Goal: Task Accomplishment & Management: Manage account settings

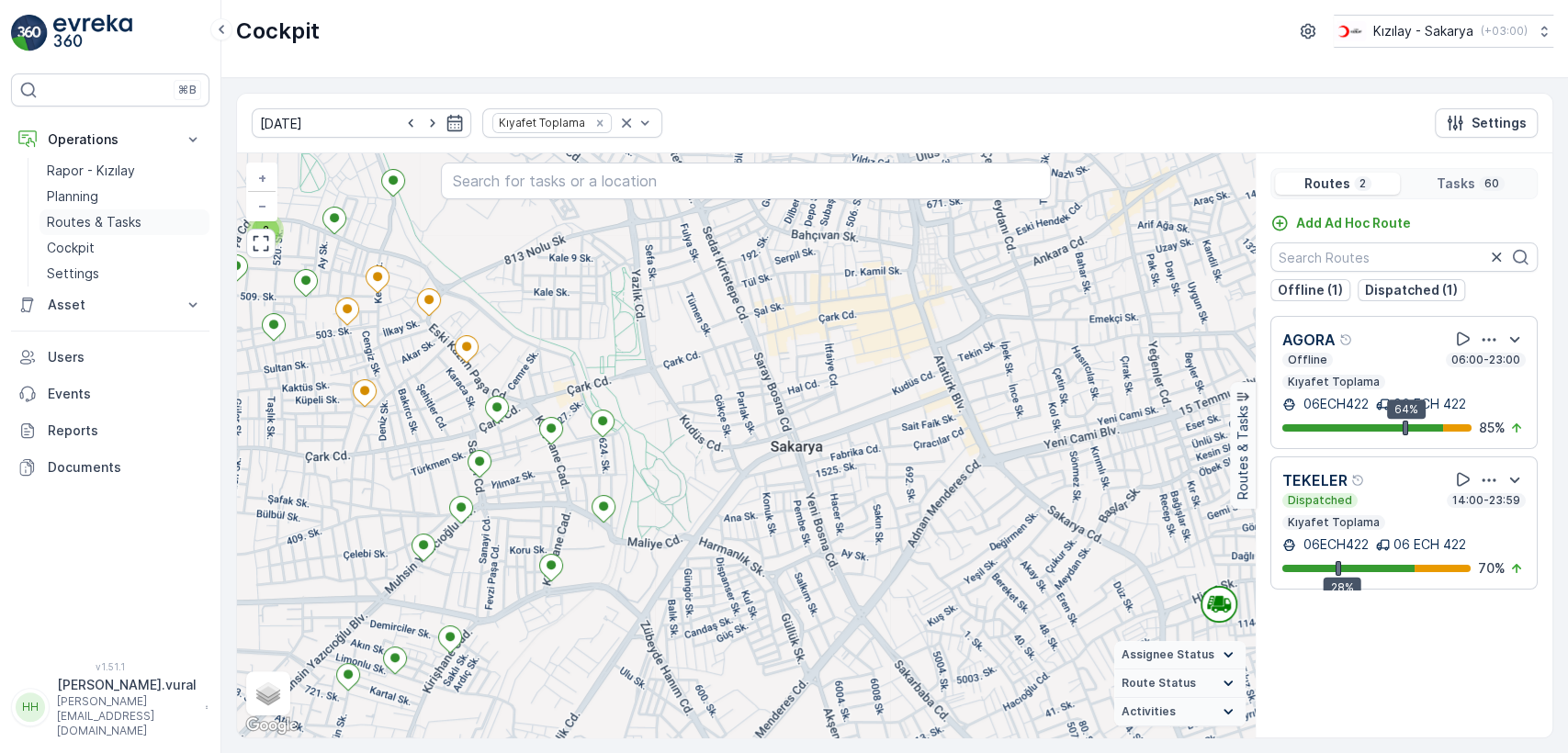
click at [161, 223] on link "Routes & Tasks" at bounding box center [125, 222] width 170 height 25
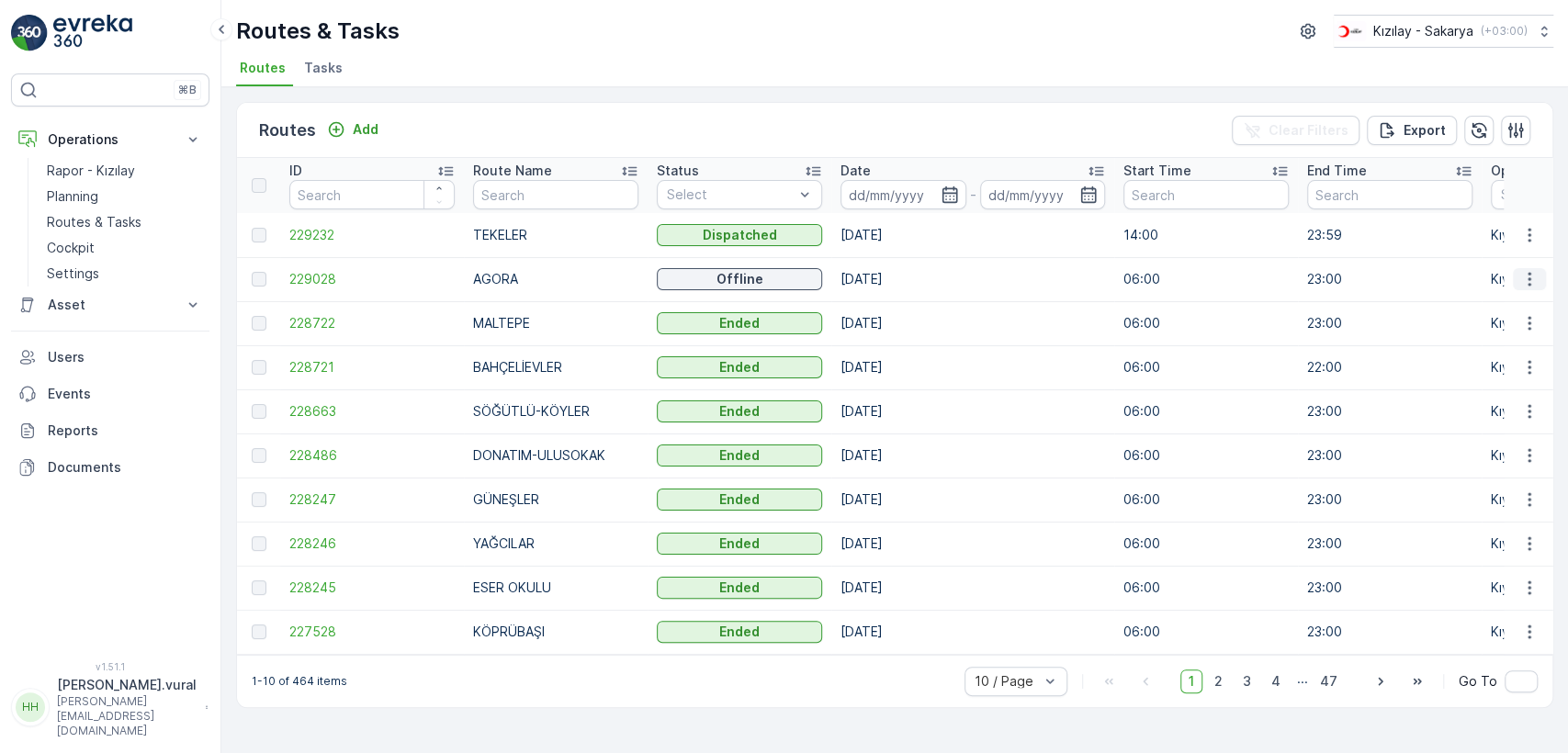
click at [1536, 276] on icon "button" at bounding box center [1529, 278] width 18 height 18
click at [1509, 305] on span "See More Details" at bounding box center [1486, 306] width 107 height 18
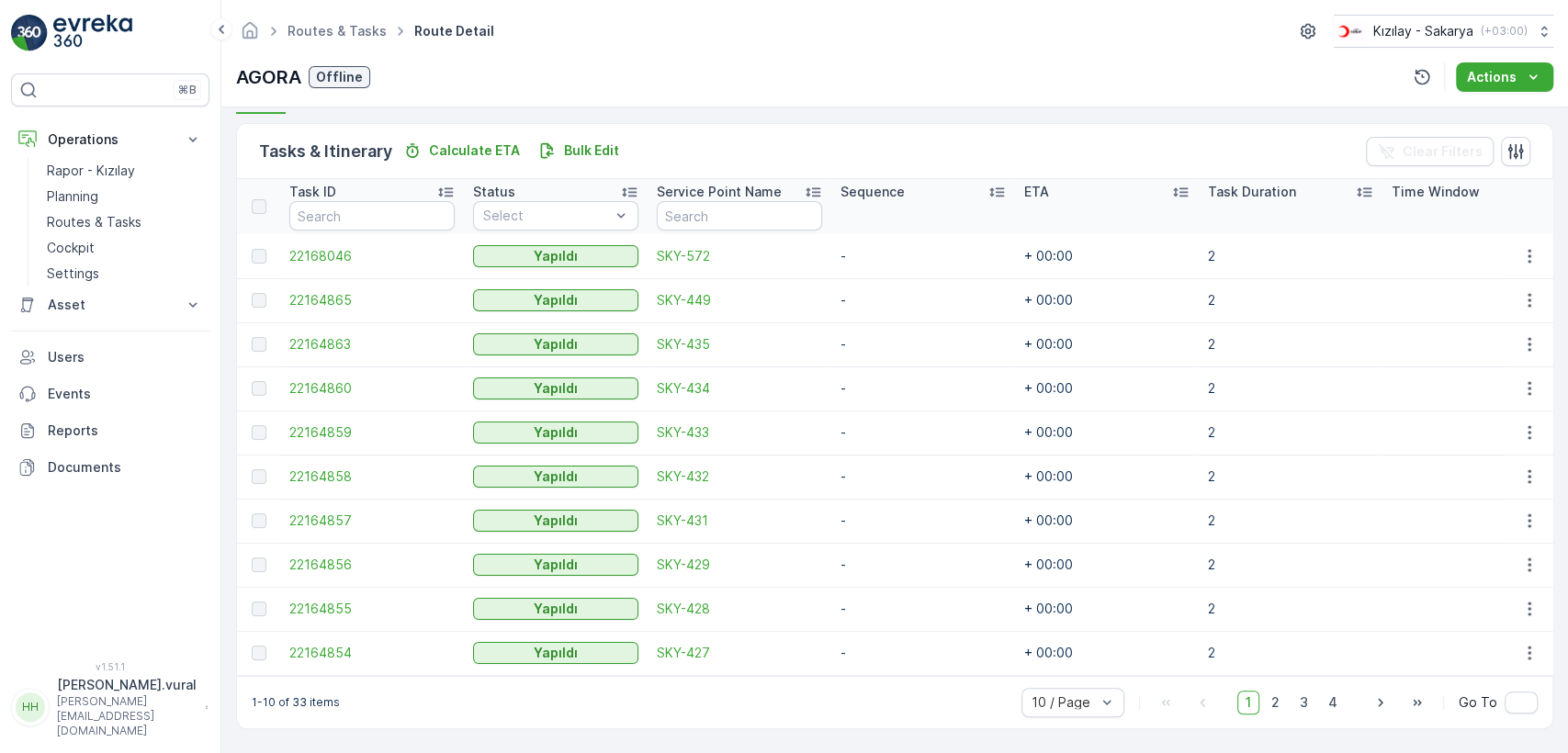
scroll to position [436, 0]
click at [1281, 689] on div "10 / Page 1 2 3 4 Go To" at bounding box center [1279, 702] width 516 height 29
click at [1280, 689] on div "10 / Page 1 2 3 4 Go To" at bounding box center [1279, 702] width 516 height 29
click at [1279, 700] on span "2" at bounding box center [1275, 702] width 25 height 24
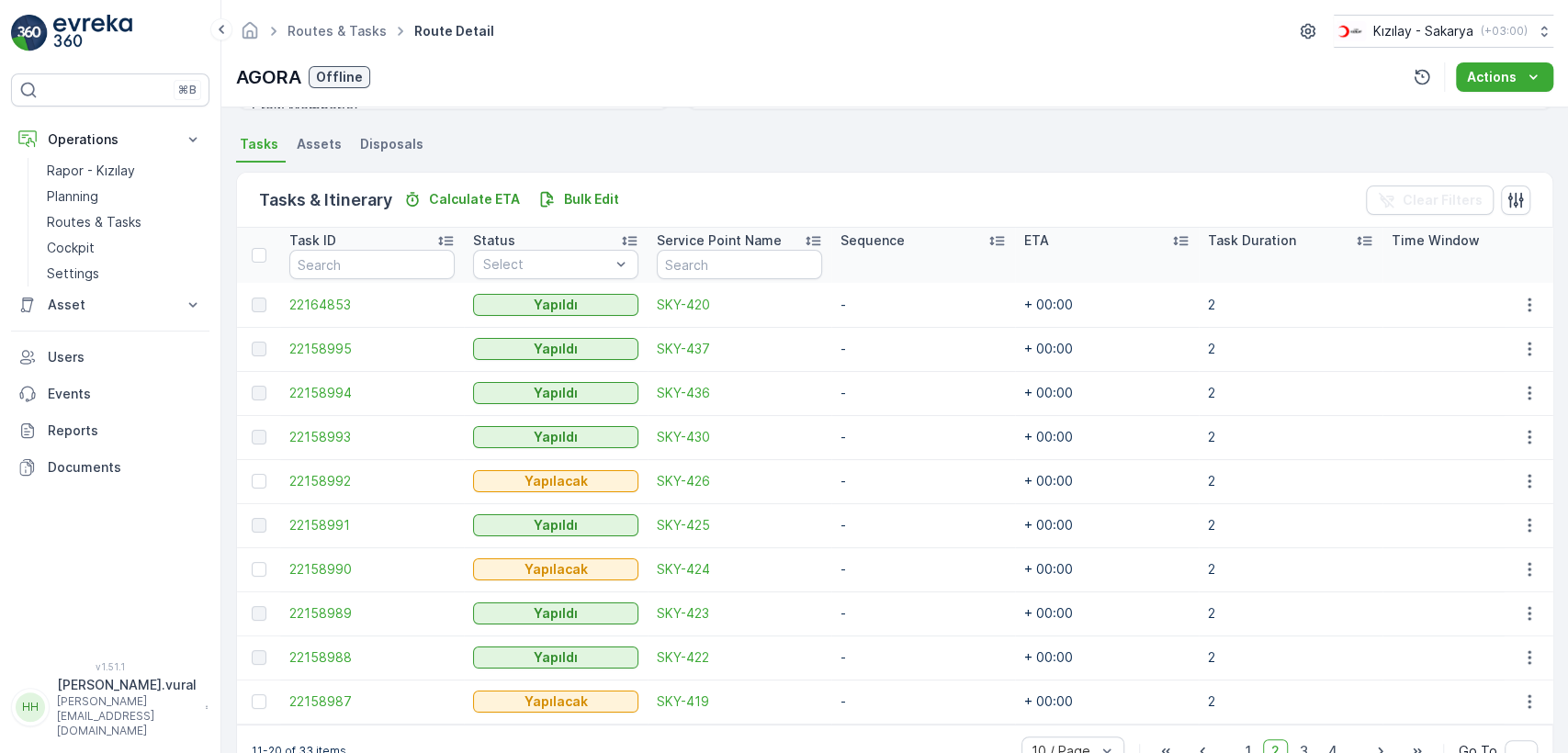
scroll to position [436, 0]
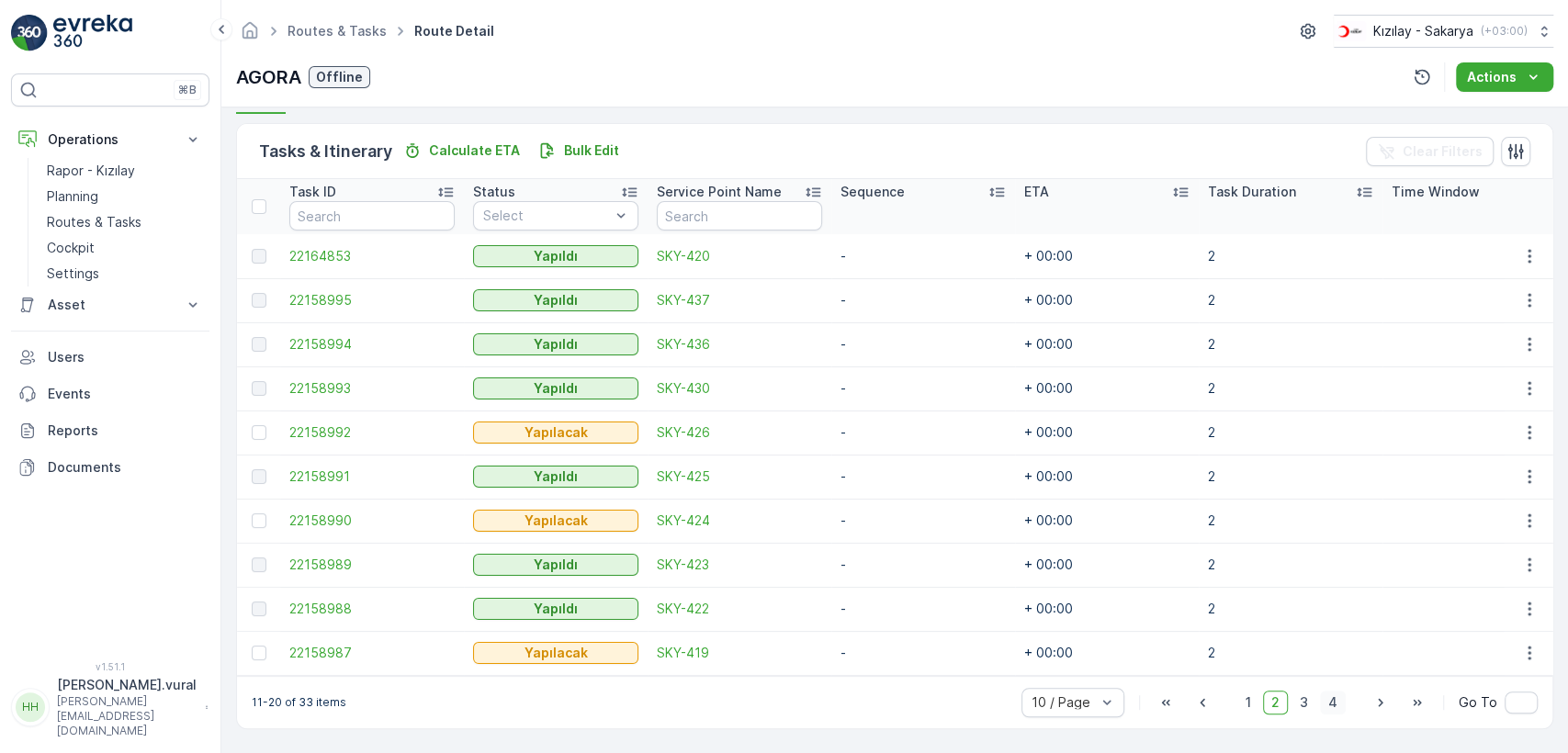
click at [1334, 700] on span "4" at bounding box center [1332, 702] width 25 height 24
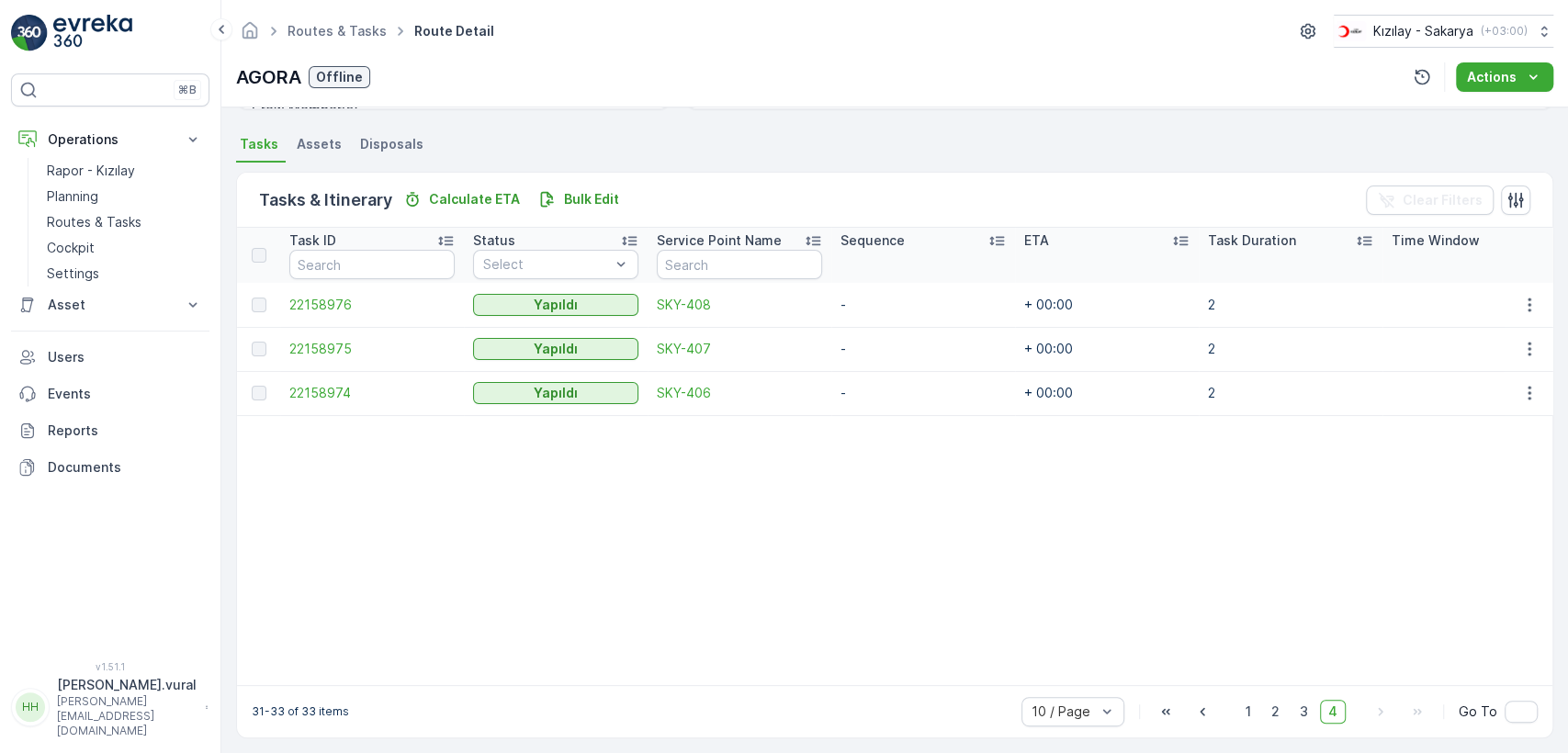
scroll to position [396, 0]
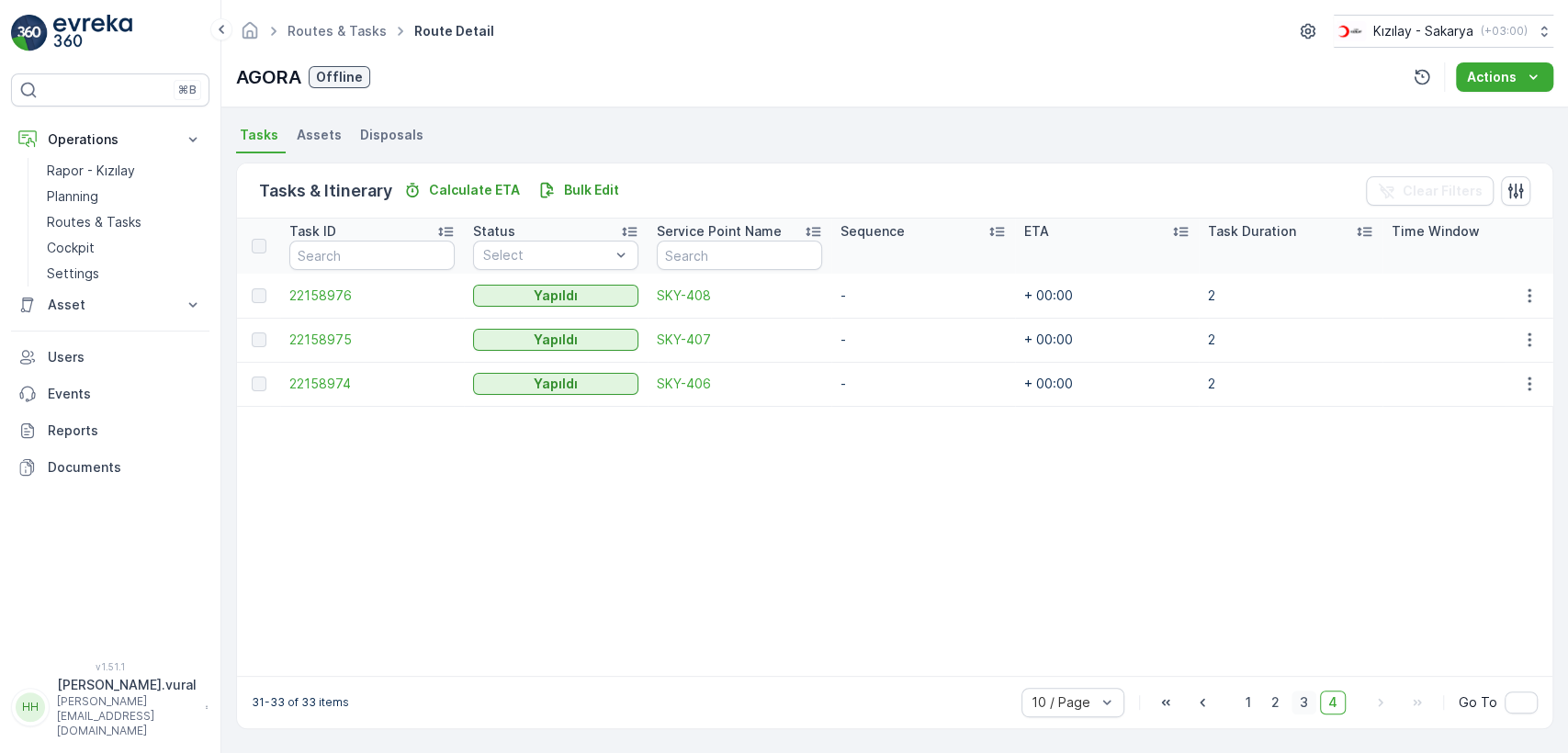
click at [1300, 700] on span "3" at bounding box center [1304, 702] width 25 height 24
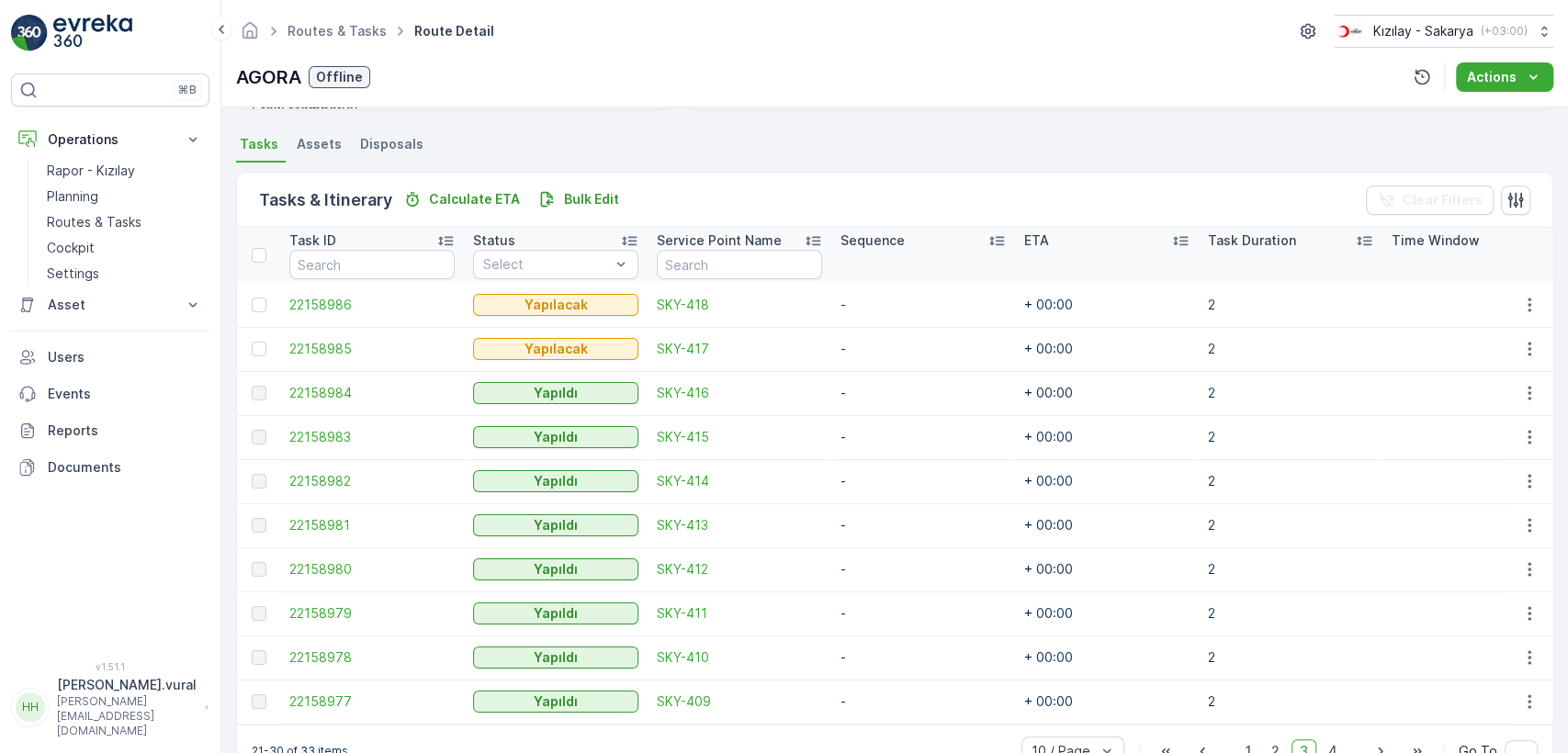
scroll to position [436, 0]
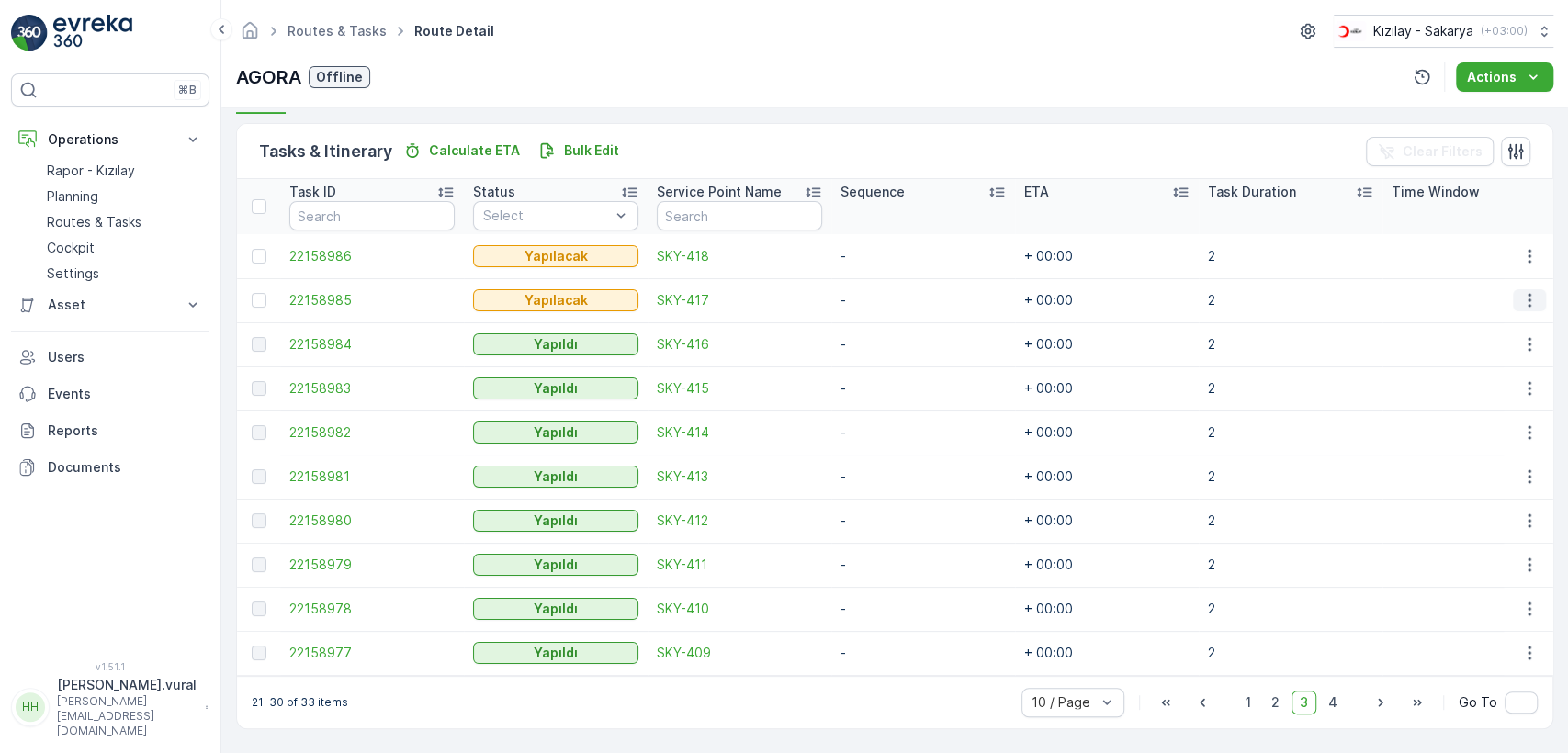
click at [1528, 292] on icon "button" at bounding box center [1529, 299] width 18 height 18
click at [1480, 421] on div "Delete" at bounding box center [1499, 430] width 139 height 25
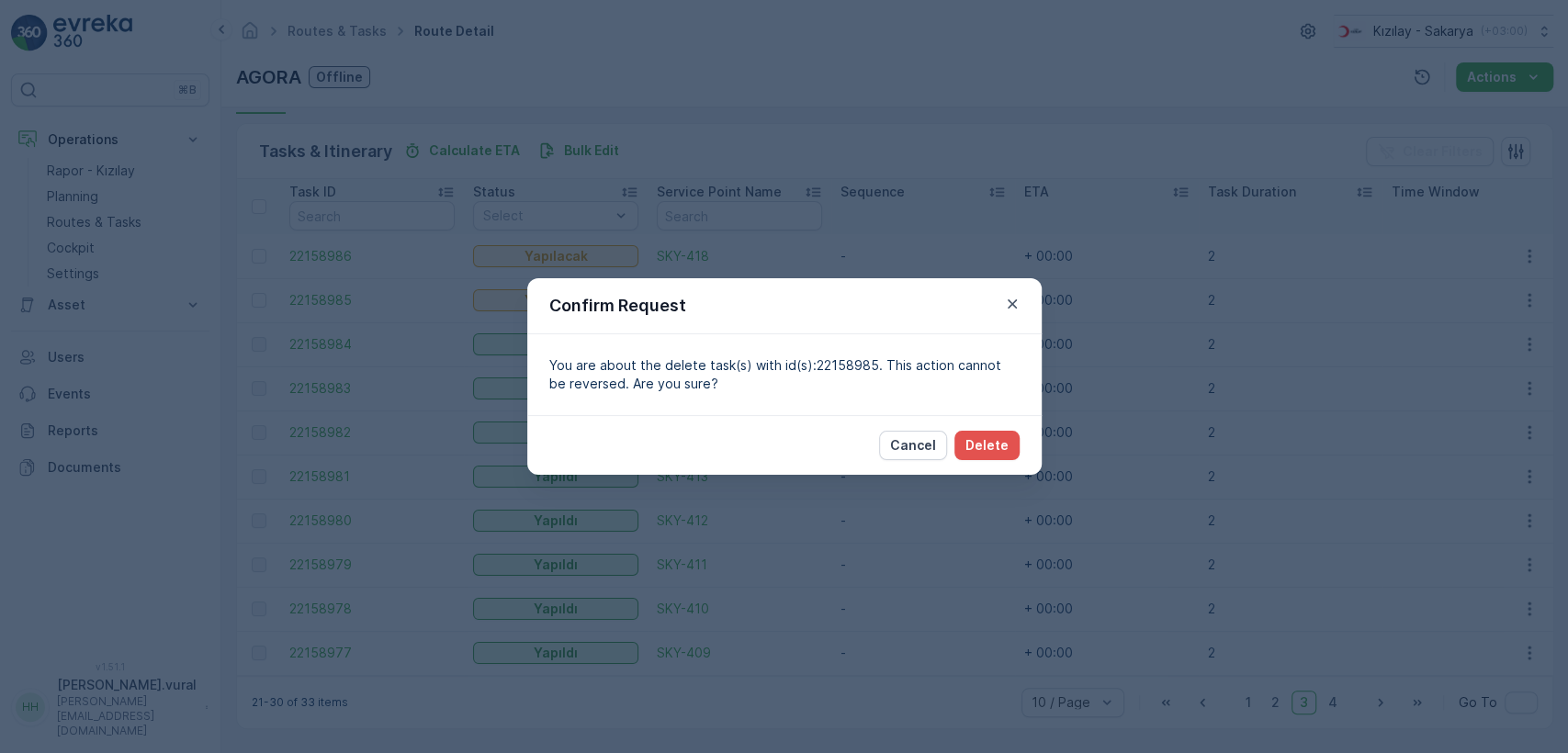
click at [997, 427] on div "Cancel Delete" at bounding box center [784, 444] width 514 height 59
click at [1000, 450] on p "Delete" at bounding box center [987, 444] width 43 height 18
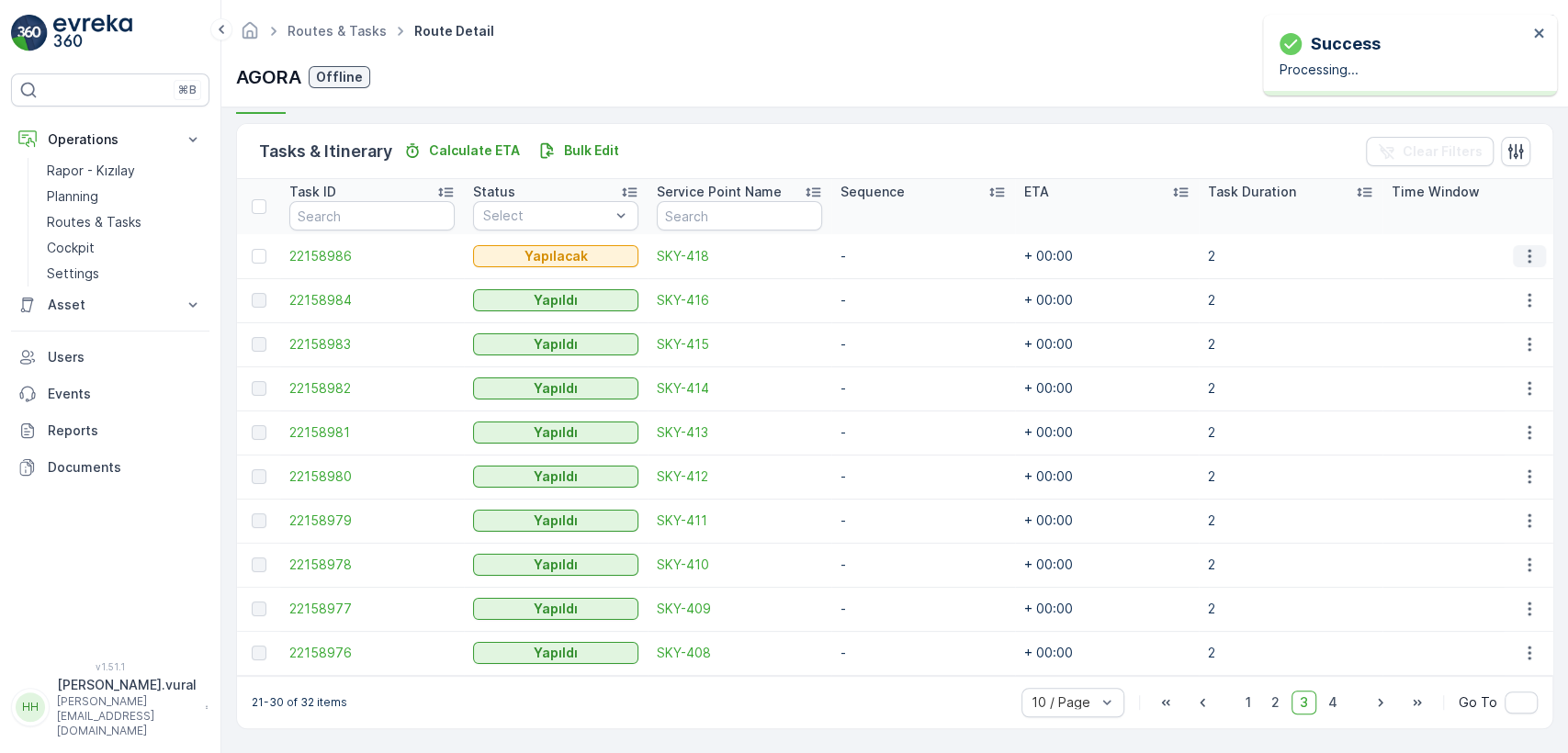
click at [1521, 247] on icon "button" at bounding box center [1529, 256] width 18 height 18
click at [1483, 393] on div "Delete" at bounding box center [1499, 386] width 139 height 25
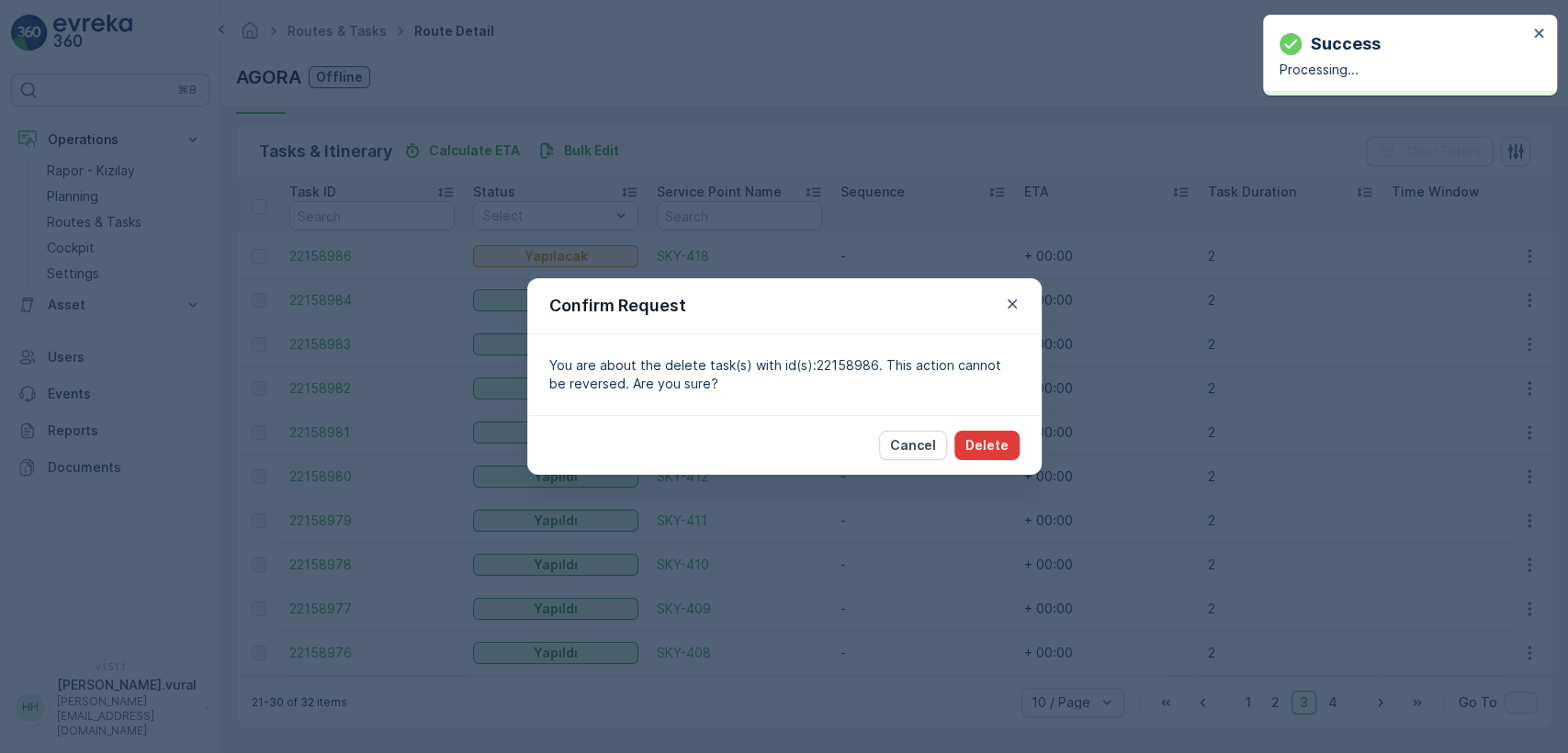
click at [965, 446] on button "Delete" at bounding box center [986, 444] width 65 height 29
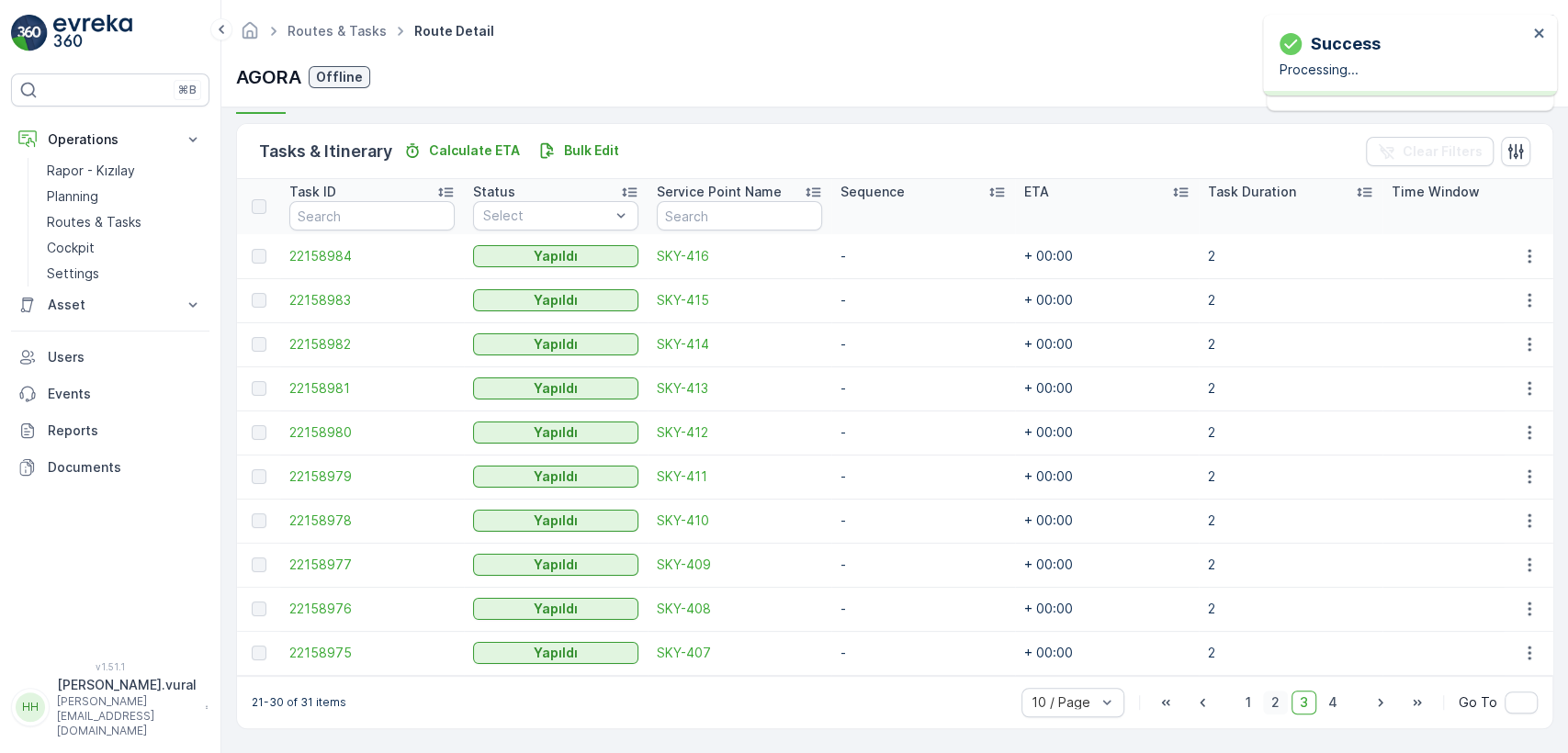
click at [1282, 698] on span "2" at bounding box center [1275, 702] width 25 height 24
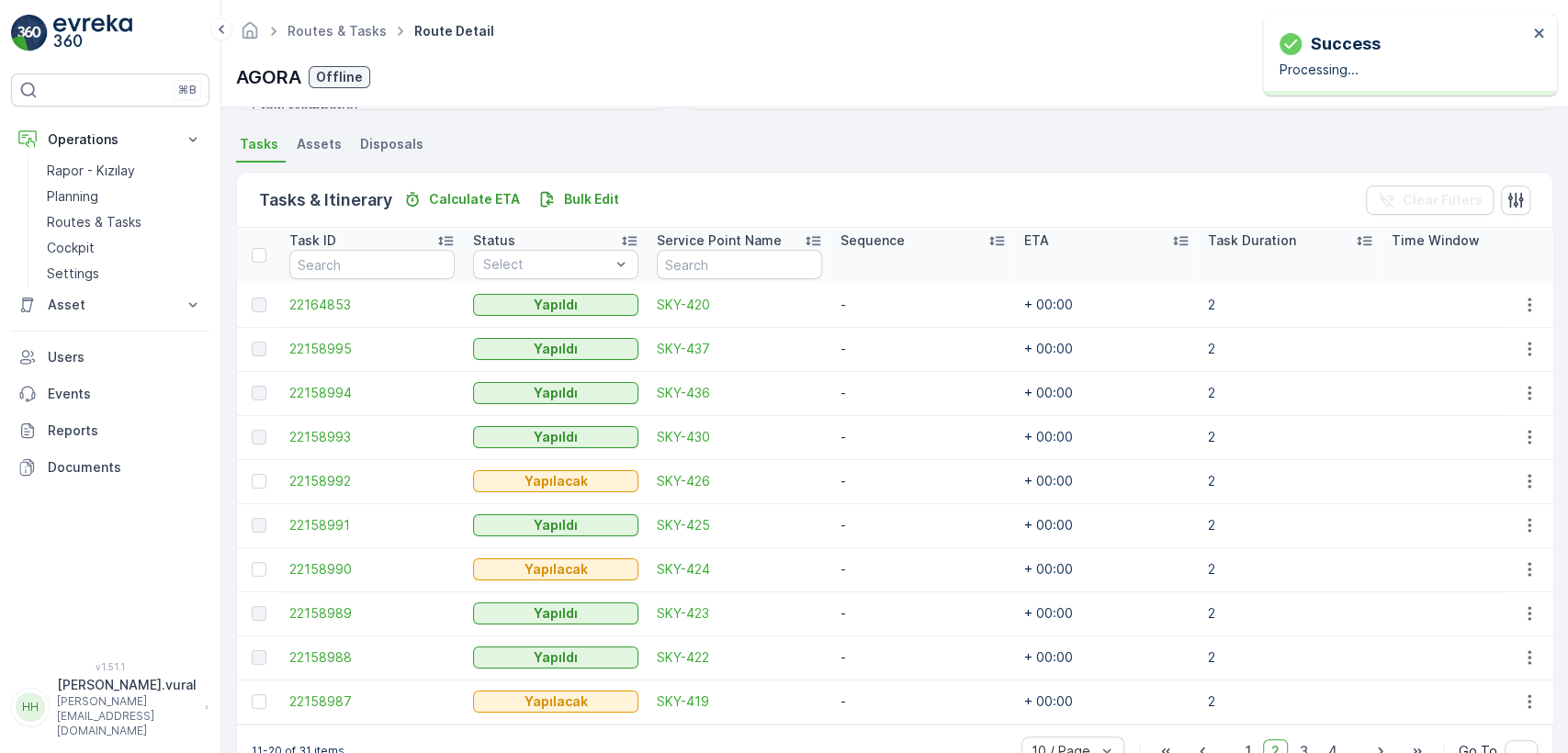
scroll to position [436, 0]
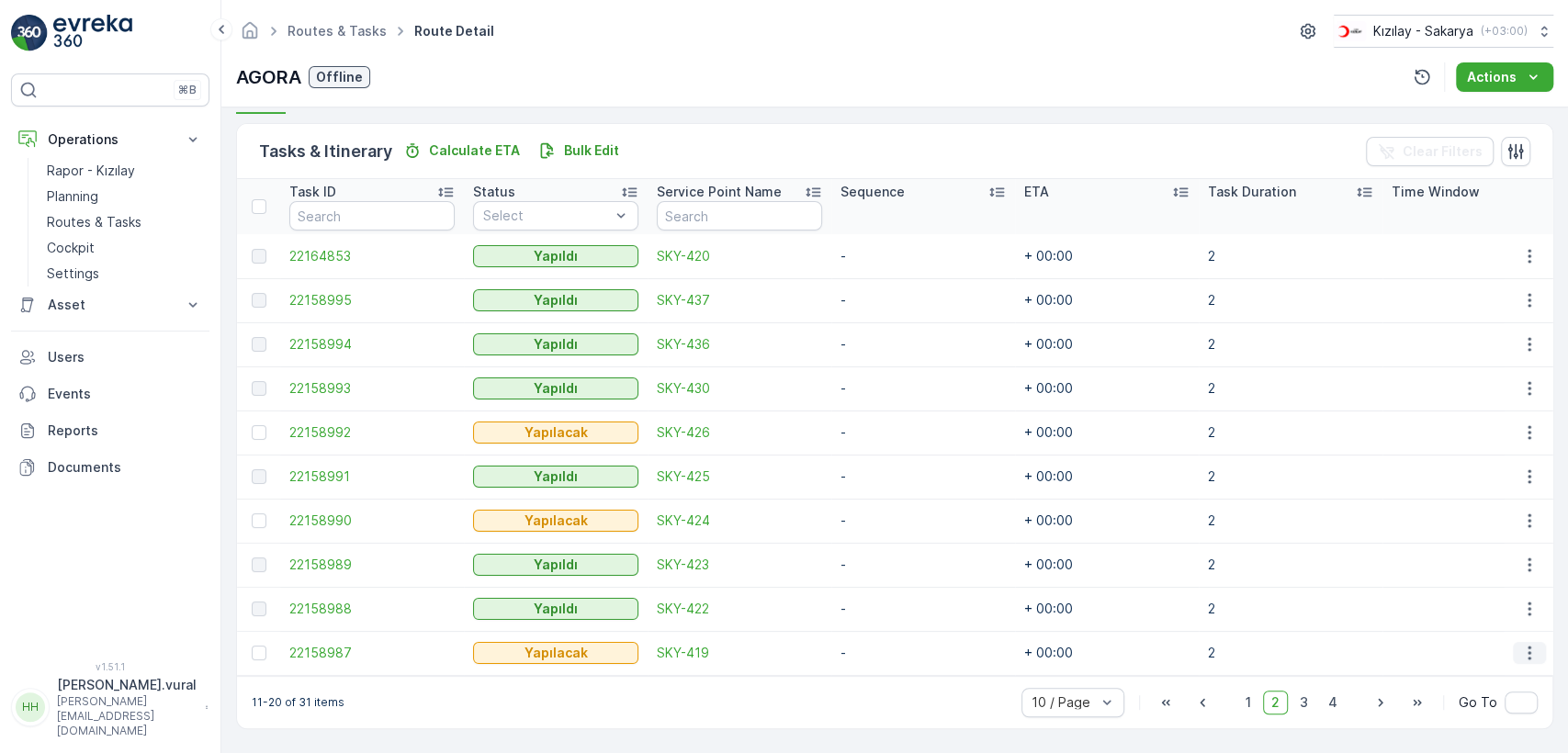
click at [1513, 645] on button "button" at bounding box center [1529, 652] width 33 height 22
click at [1488, 610] on div "Delete" at bounding box center [1499, 616] width 139 height 25
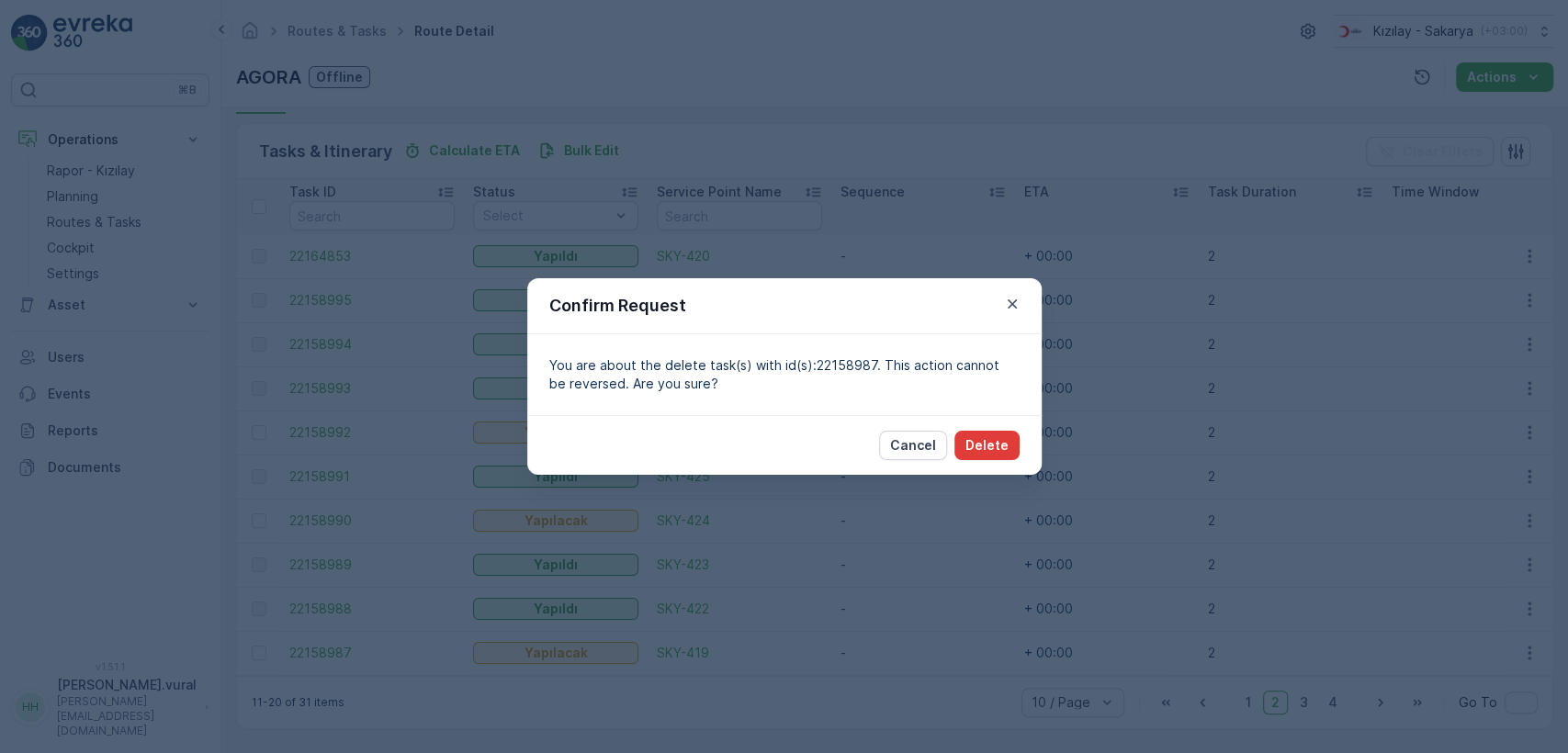
click at [1009, 434] on button "Delete" at bounding box center [986, 444] width 65 height 29
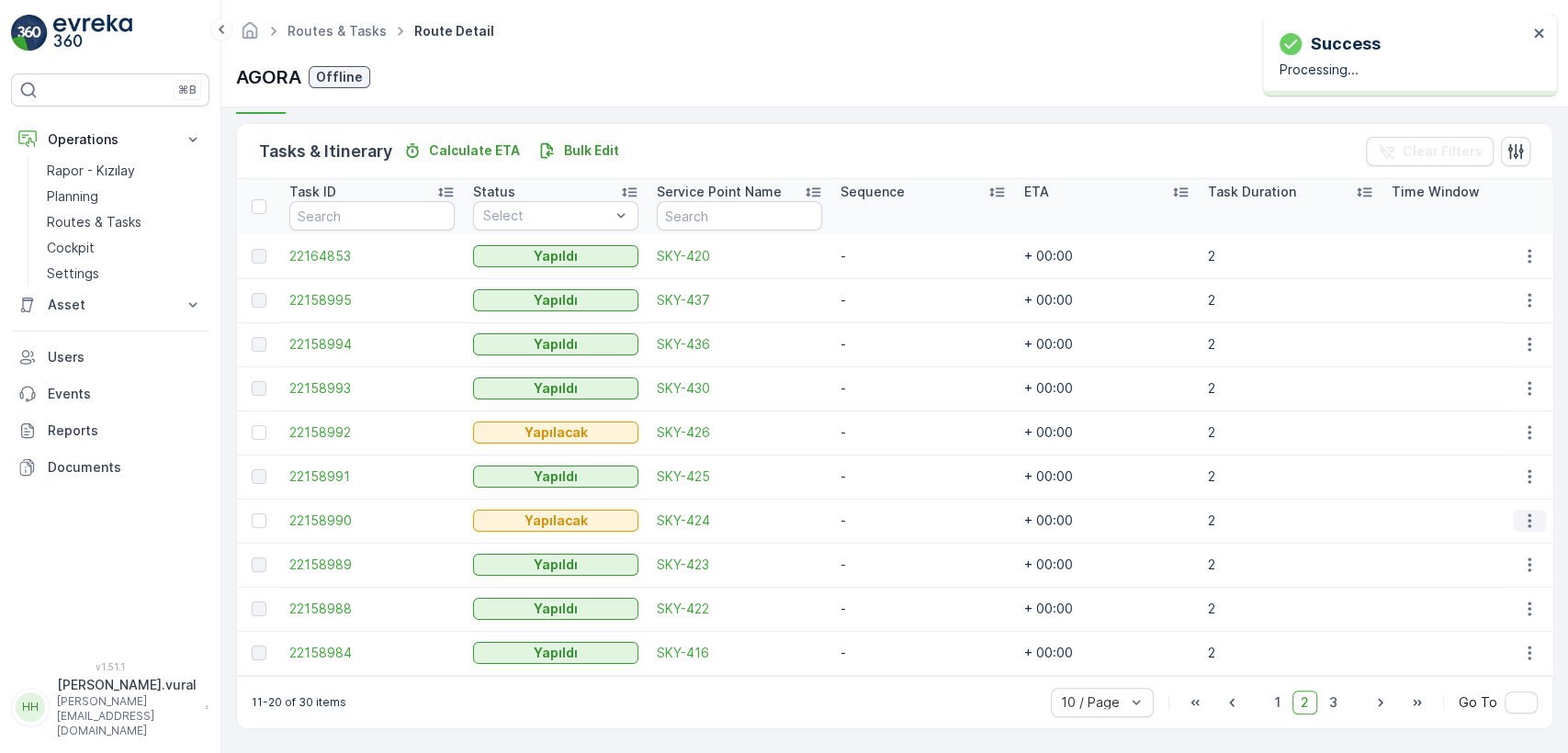
click at [1521, 511] on icon "button" at bounding box center [1529, 520] width 18 height 18
click at [1468, 635] on ul "See More Details Edit Change Route Remove from Route [GEOGRAPHIC_DATA]" at bounding box center [1499, 595] width 146 height 144
click at [1460, 647] on span "Delete" at bounding box center [1458, 650] width 42 height 18
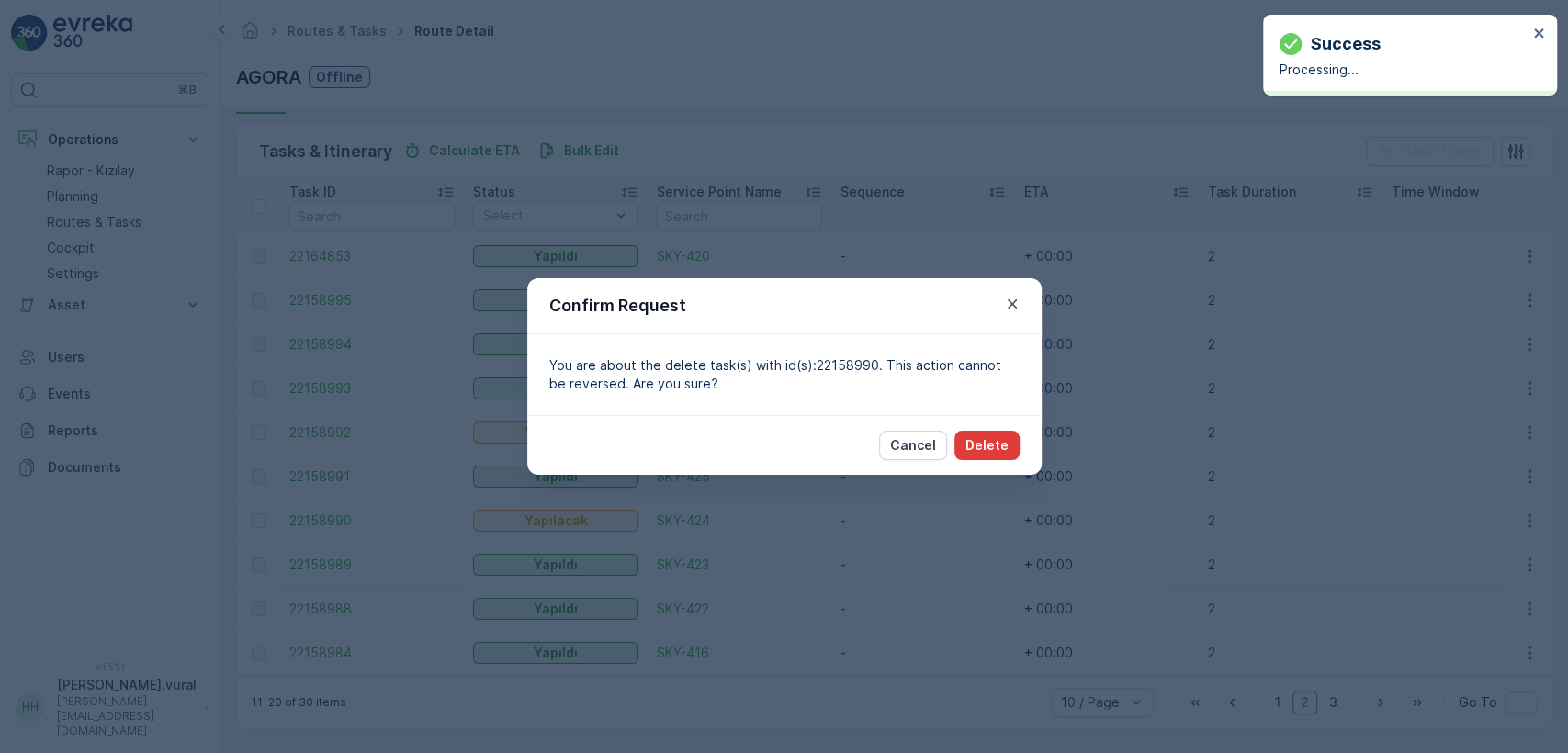
click at [1014, 453] on button "Delete" at bounding box center [986, 444] width 65 height 29
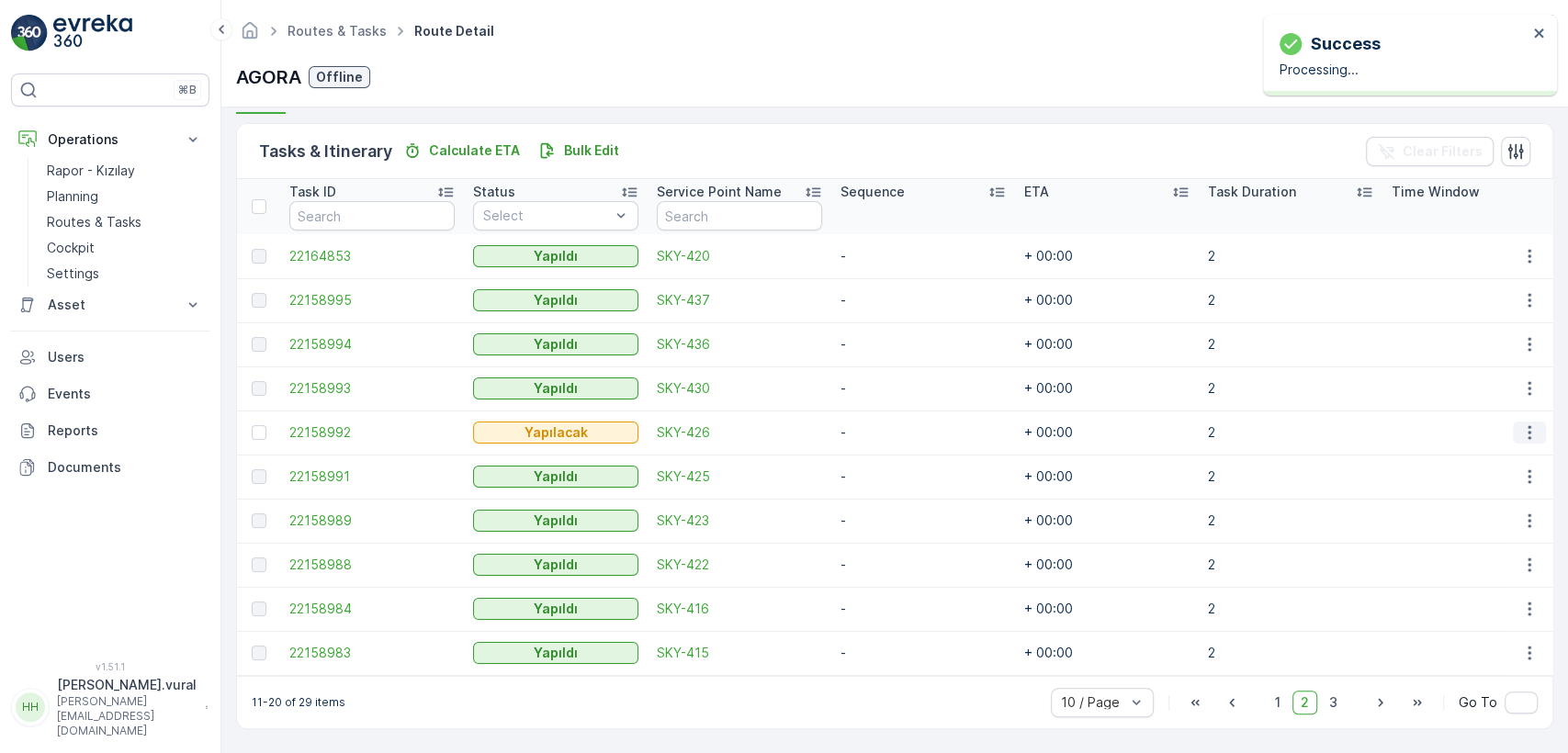
click at [1521, 427] on icon "button" at bounding box center [1529, 432] width 18 height 18
click at [1467, 550] on div "Delete" at bounding box center [1499, 562] width 139 height 25
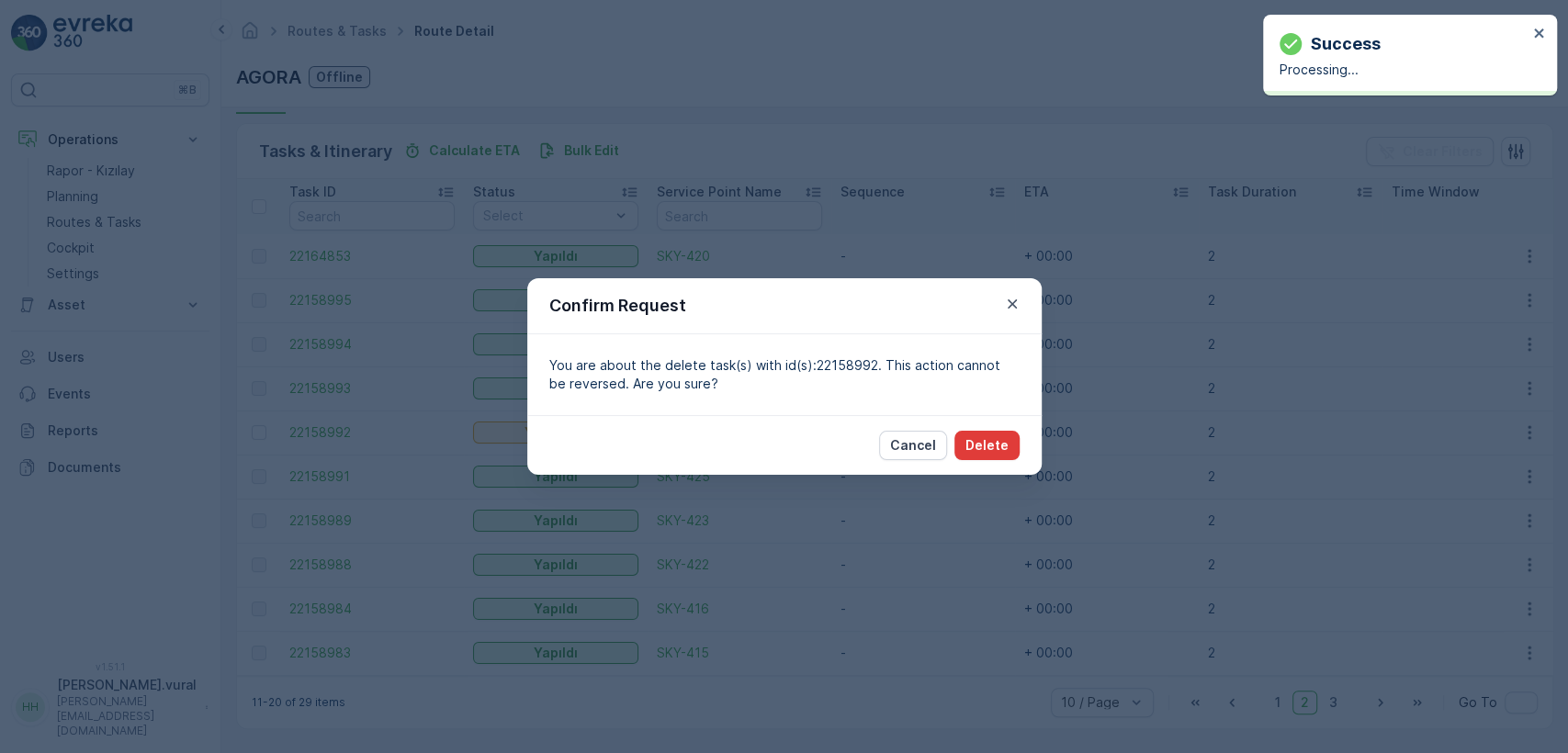
click at [1000, 450] on p "Delete" at bounding box center [987, 444] width 43 height 18
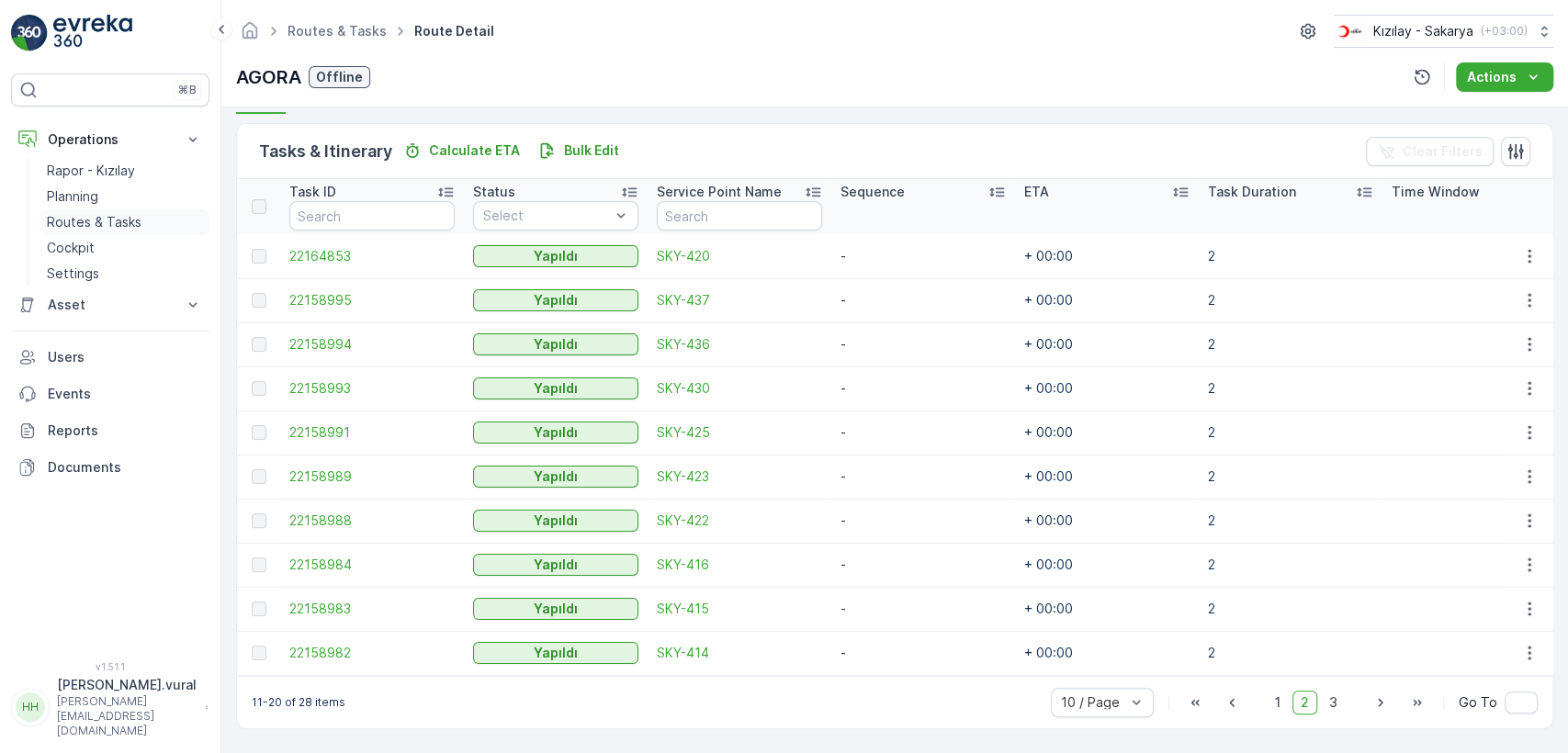
click at [143, 210] on link "Routes & Tasks" at bounding box center [125, 222] width 170 height 25
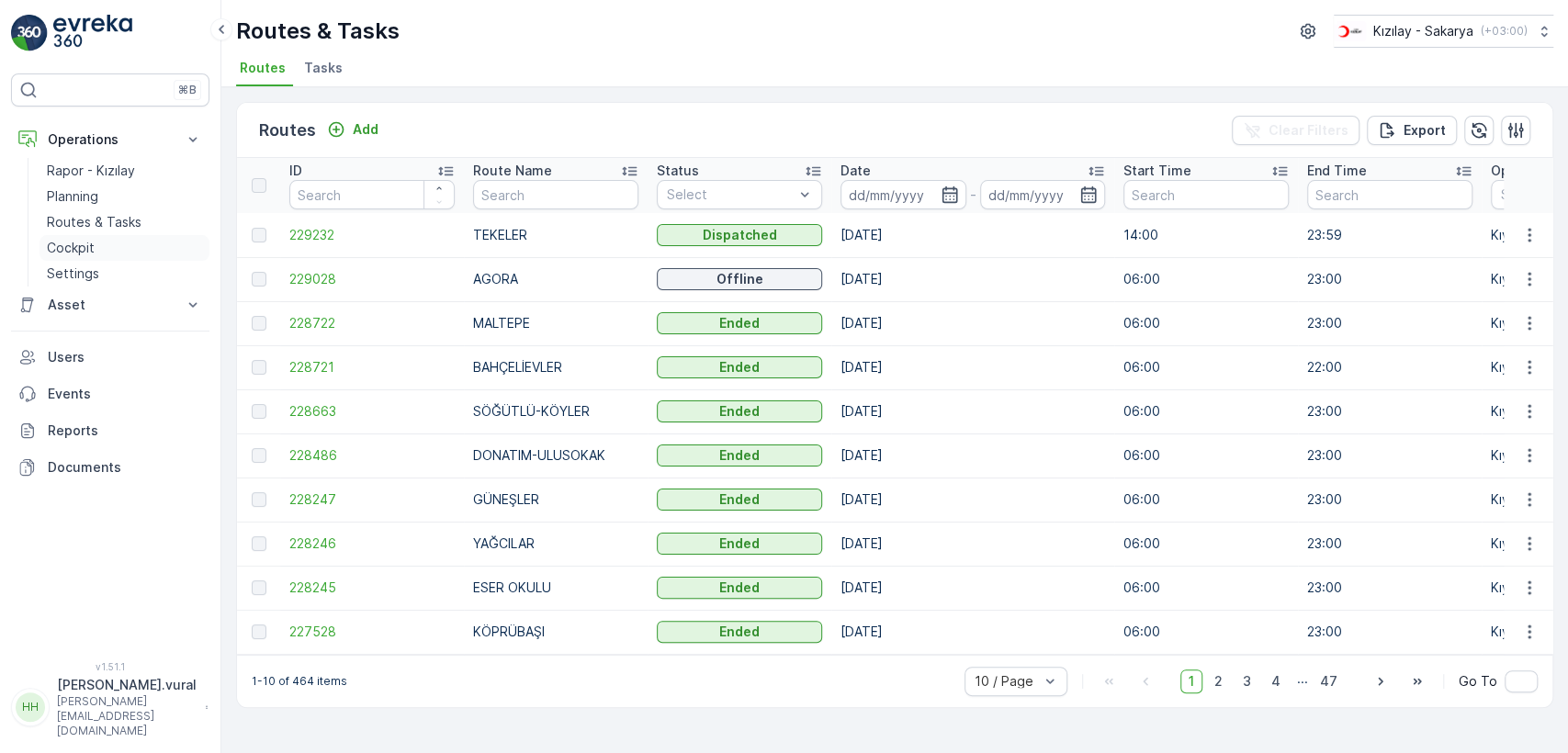
click at [110, 247] on link "Cockpit" at bounding box center [125, 247] width 170 height 25
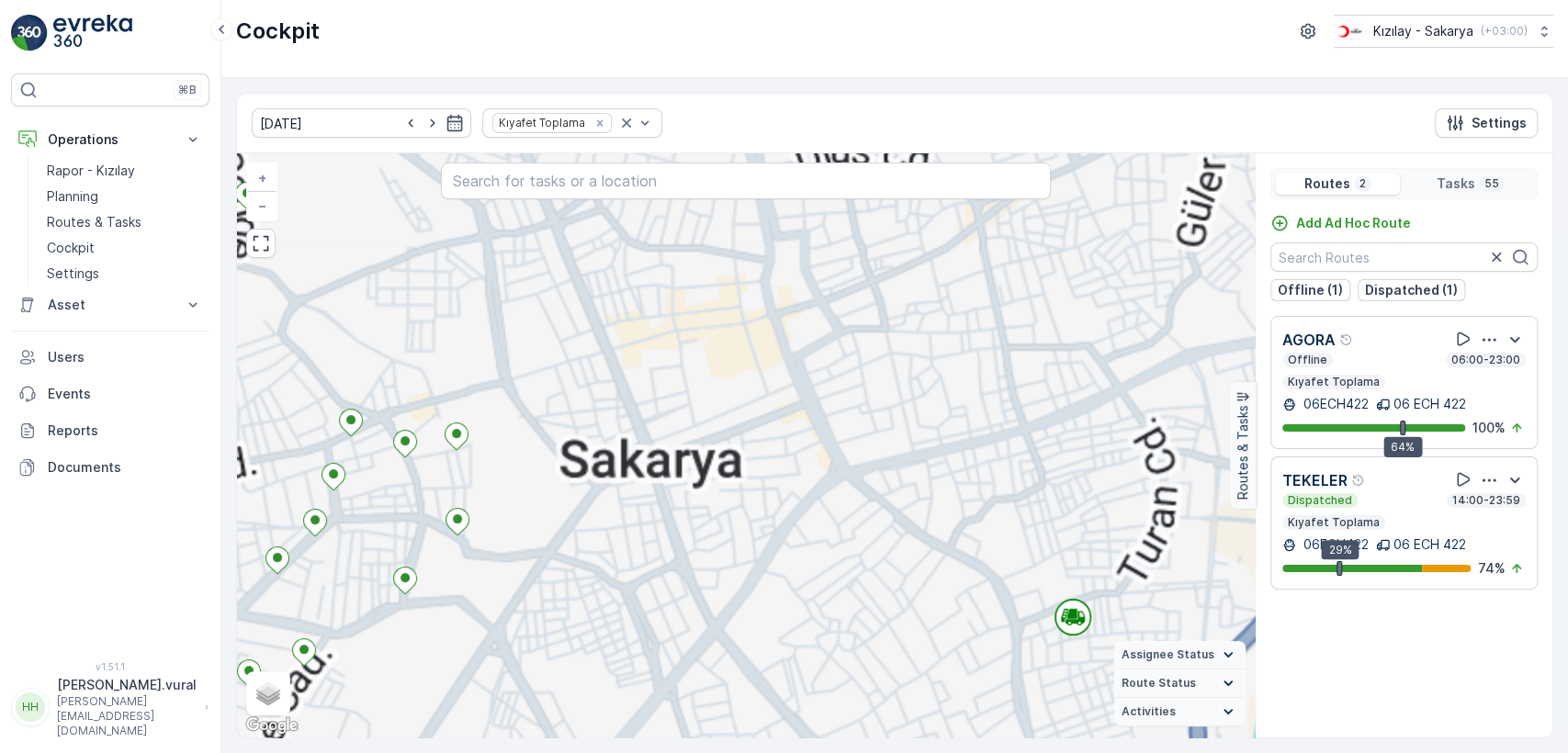
drag, startPoint x: 864, startPoint y: 252, endPoint x: 851, endPoint y: 582, distance: 330.3
click at [851, 583] on div "3 3 6 15 4 7 5 2 8 2 2 2 + − Satellite Roadmap Terrain Hybrid Leaflet Keyboard …" at bounding box center [746, 445] width 1018 height 584
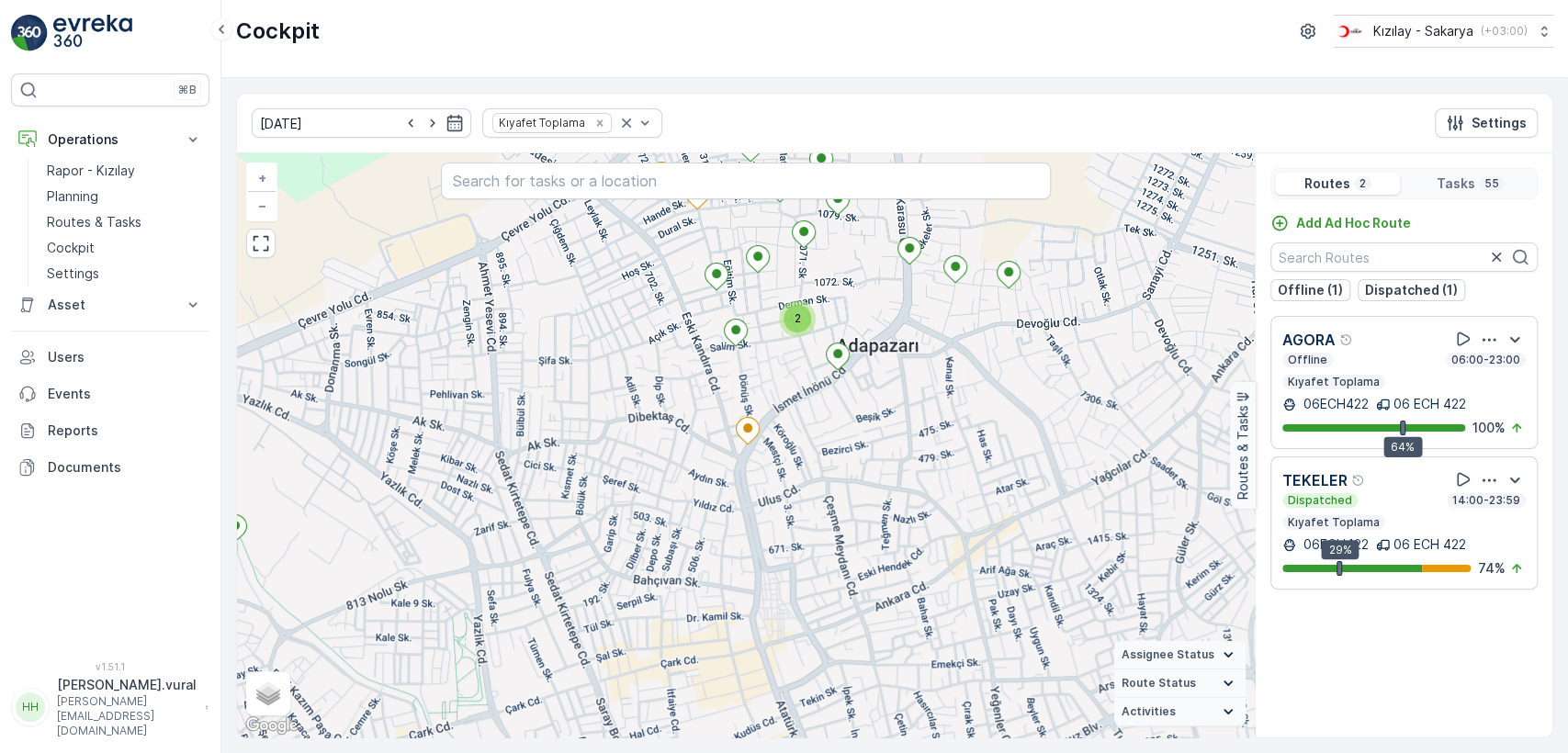
drag, startPoint x: 854, startPoint y: 340, endPoint x: 819, endPoint y: 578, distance: 240.6
click at [819, 579] on div "2 2 2 + − Satellite Roadmap Terrain Hybrid Leaflet Keyboard shortcuts Map Data …" at bounding box center [746, 445] width 1018 height 584
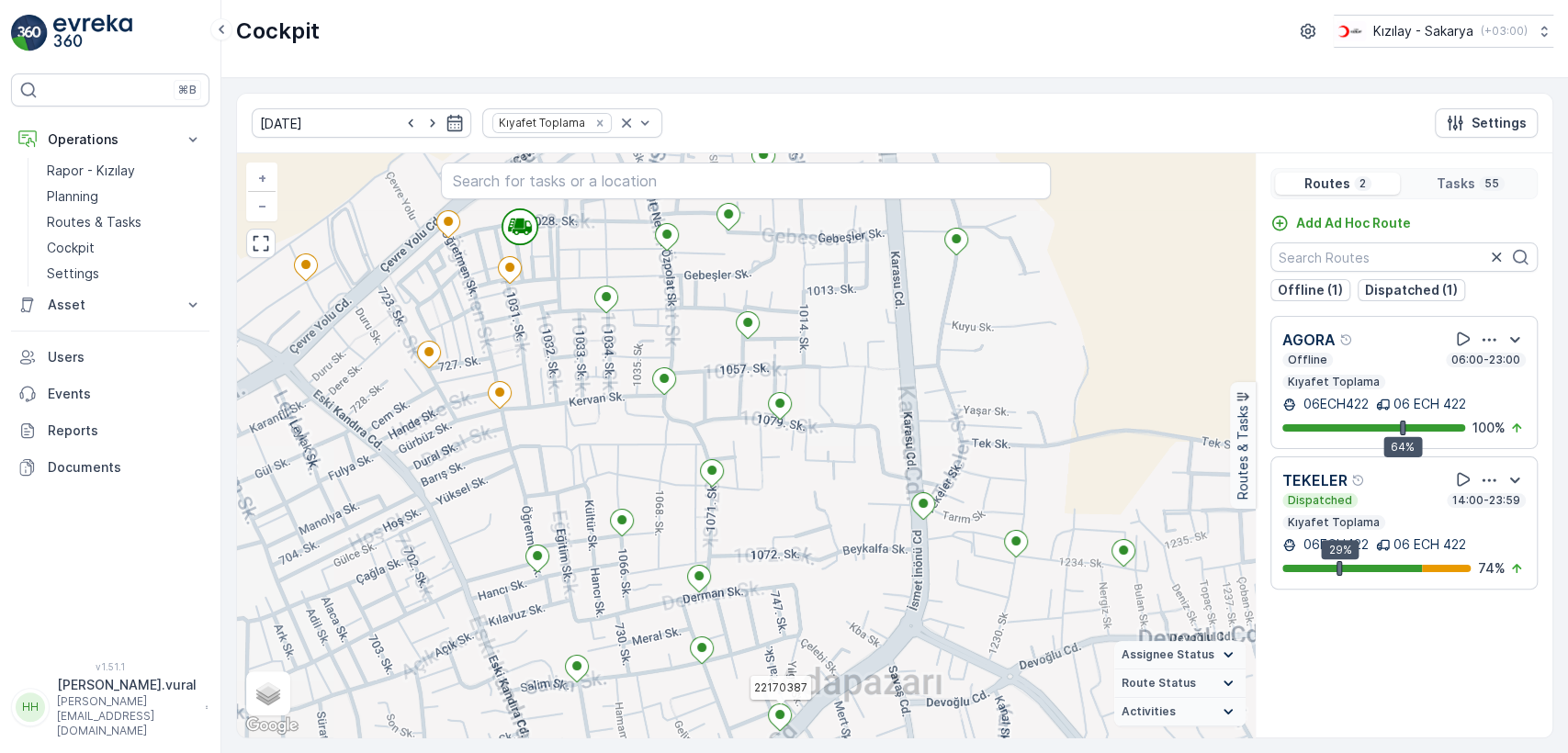
drag, startPoint x: 820, startPoint y: 551, endPoint x: 834, endPoint y: 458, distance: 94.0
click at [834, 458] on div "2 2 2 22170387 + − Satellite Roadmap Terrain Hybrid Leaflet Keyboard shortcuts …" at bounding box center [746, 445] width 1018 height 584
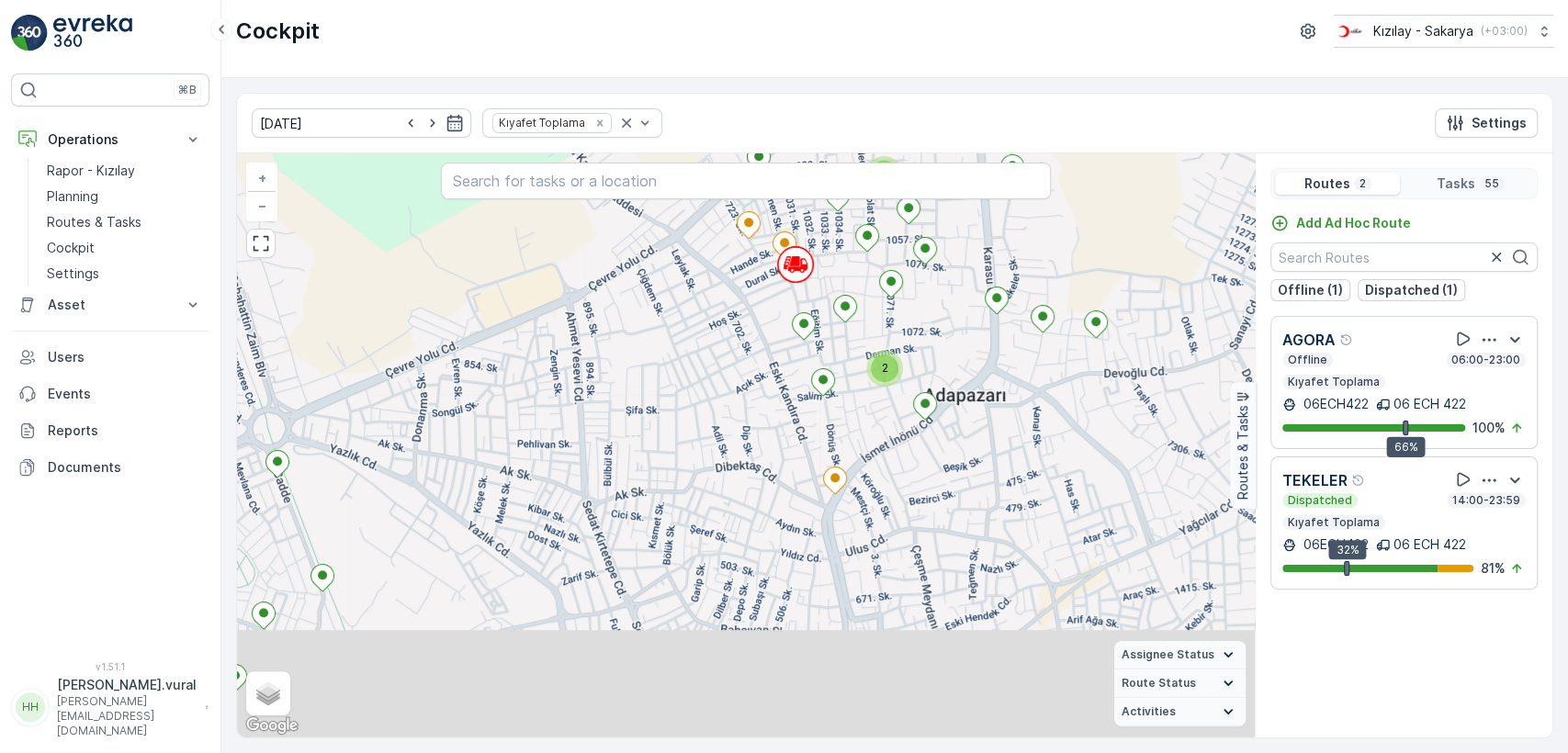
drag, startPoint x: 625, startPoint y: 579, endPoint x: 688, endPoint y: 343, distance: 244.3
click at [695, 351] on div "2 2 2 + − Satellite Roadmap Terrain Hybrid Leaflet Keyboard shortcuts Map Data …" at bounding box center [746, 445] width 1018 height 584
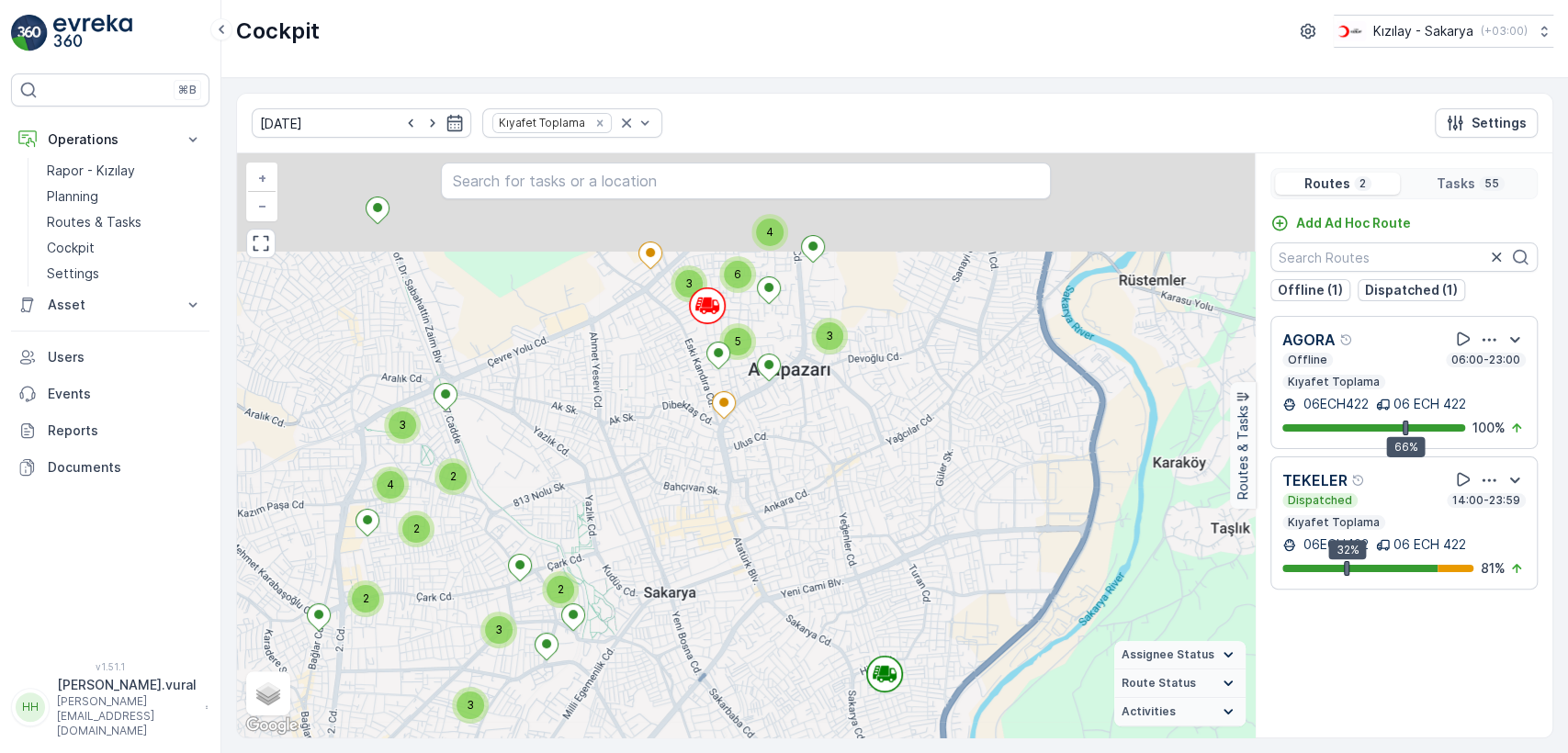
drag, startPoint x: 616, startPoint y: 409, endPoint x: 606, endPoint y: 417, distance: 12.8
click at [616, 410] on div "3 4 5 6 3 3 2 3 2 2 2 4 3 + − Satellite Roadmap Terrain Hybrid Leaflet Keyboard…" at bounding box center [746, 445] width 1018 height 584
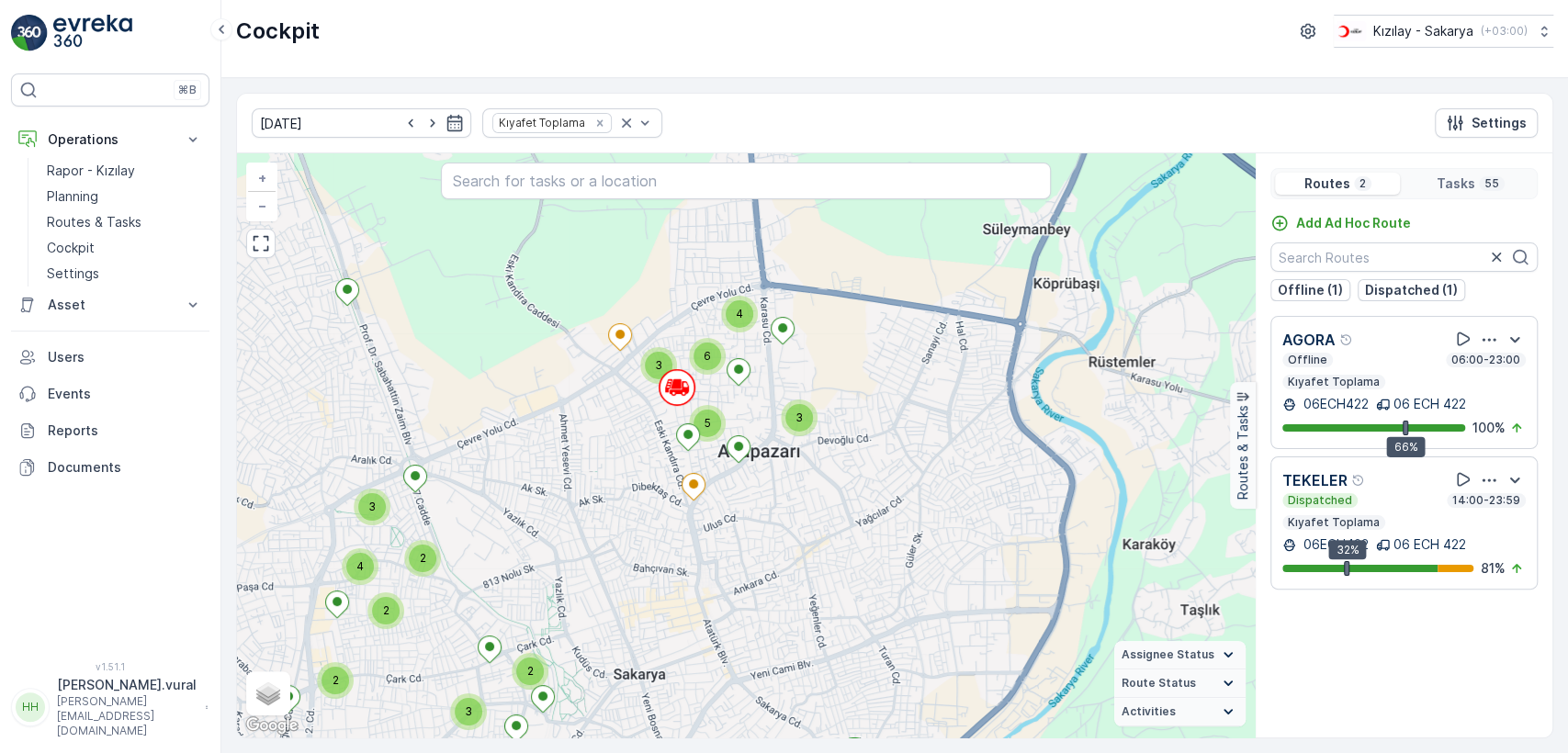
drag, startPoint x: 608, startPoint y: 359, endPoint x: 578, endPoint y: 438, distance: 84.5
click at [578, 438] on div "3 4 5 6 3 3 2 3 2 2 2 4 3 + − Satellite Roadmap Terrain Hybrid Leaflet Keyboard…" at bounding box center [746, 445] width 1018 height 584
